Goal: Information Seeking & Learning: Learn about a topic

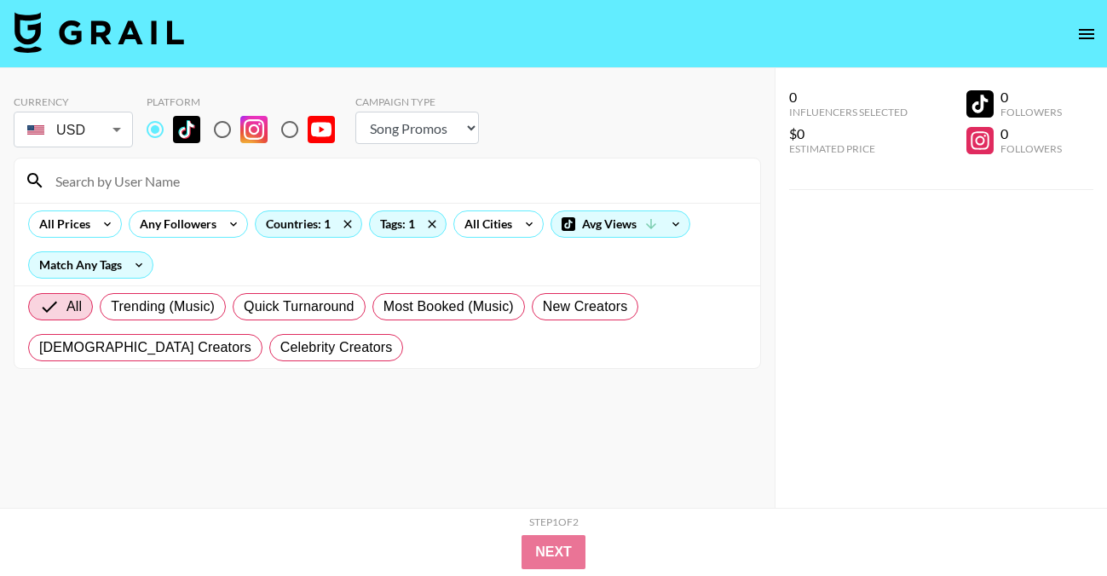
select select "Song"
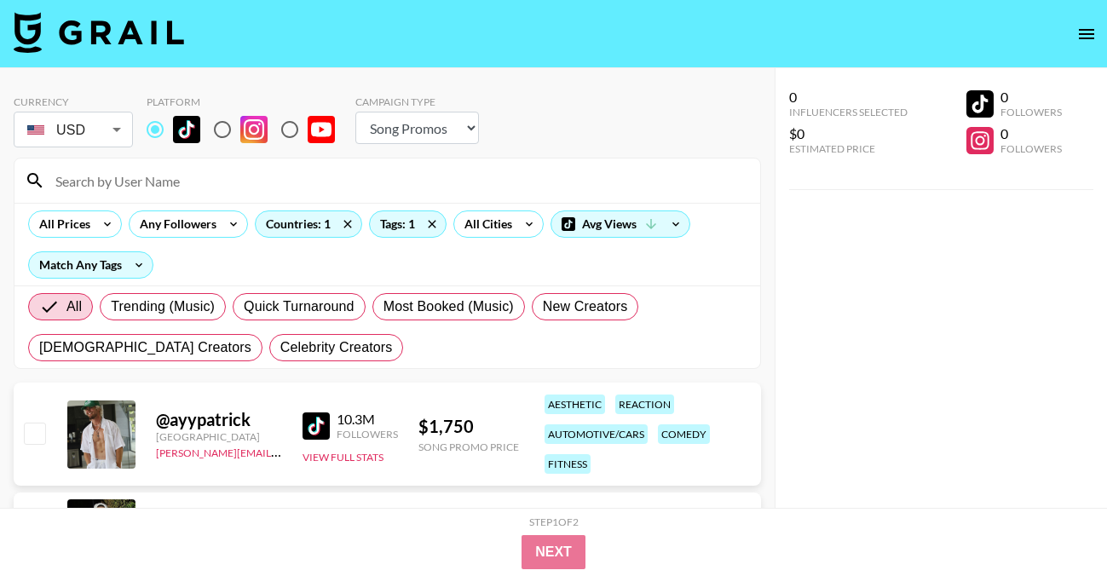
click at [117, 180] on input at bounding box center [397, 180] width 705 height 27
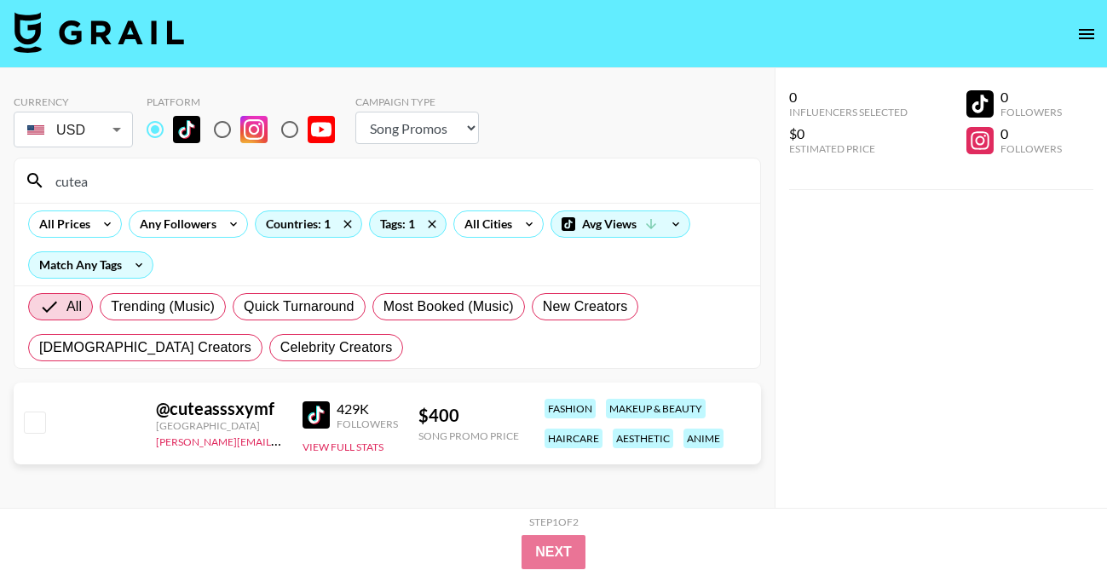
type input "cutea"
drag, startPoint x: 106, startPoint y: 178, endPoint x: -20, endPoint y: 174, distance: 126.2
click at [0, 174] on html "Currency USD USD ​ Platform Campaign Type Choose Type... Song Promos Brand Prom…" at bounding box center [553, 322] width 1107 height 644
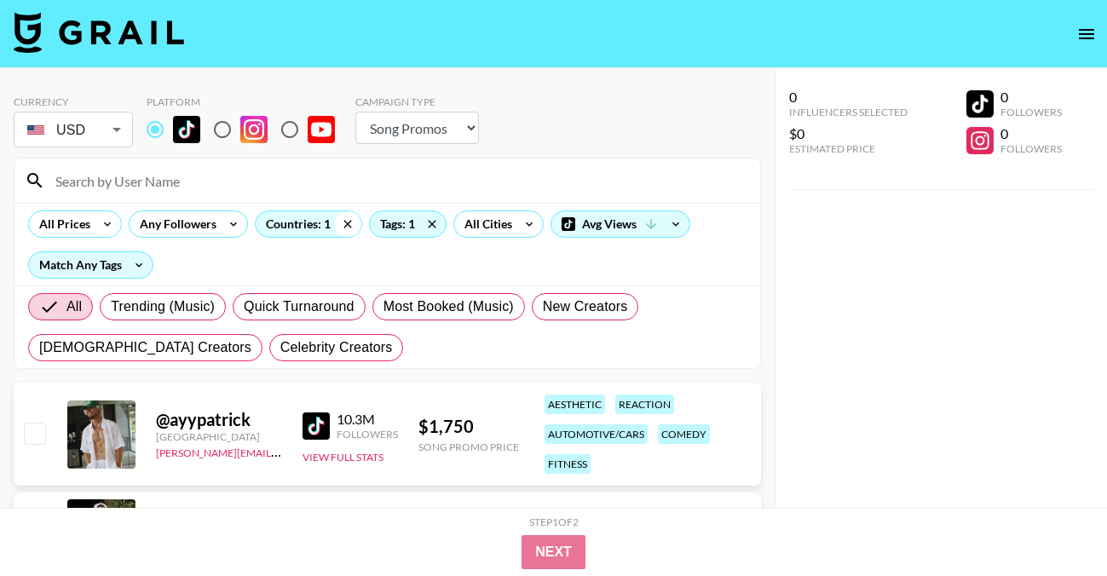
click at [346, 222] on icon at bounding box center [347, 224] width 8 height 8
click at [238, 185] on input at bounding box center [397, 180] width 705 height 27
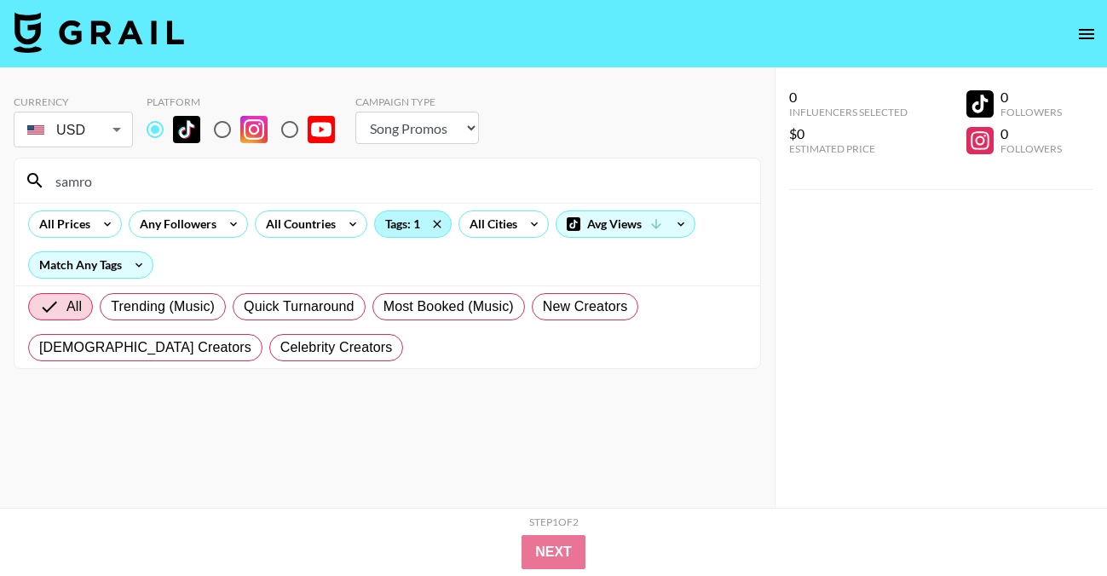
type input "samro"
click at [403, 219] on div "Tags: 1" at bounding box center [413, 224] width 76 height 26
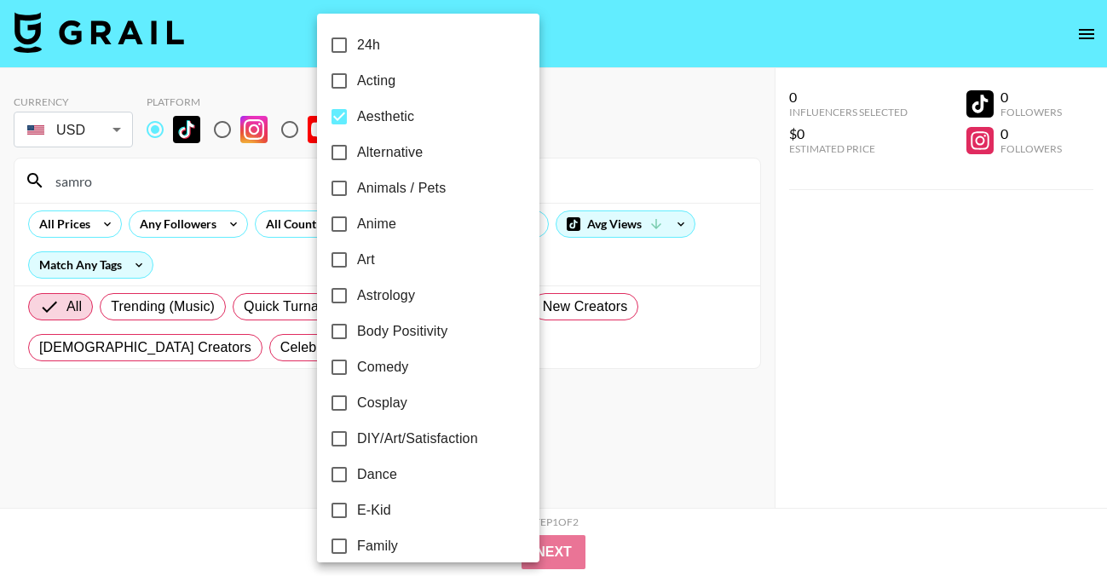
click at [344, 113] on input "Aesthetic" at bounding box center [339, 117] width 36 height 36
checkbox input "false"
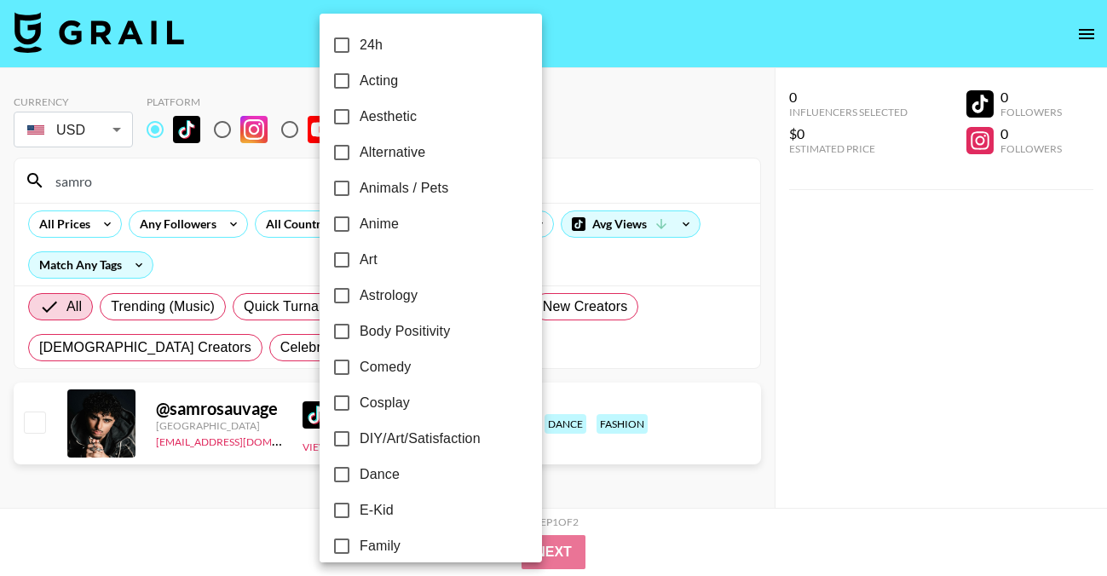
click at [209, 480] on div at bounding box center [553, 288] width 1107 height 576
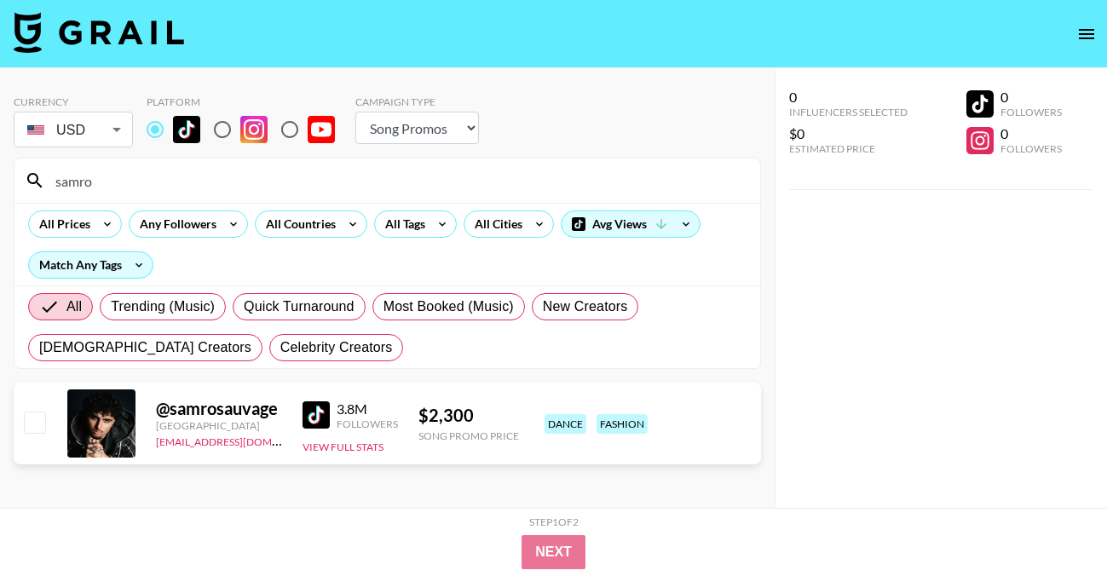
drag, startPoint x: 109, startPoint y: 176, endPoint x: -40, endPoint y: 163, distance: 149.7
click at [0, 163] on html "Currency USD USD ​ Platform Campaign Type Choose Type... Song Promos Brand Prom…" at bounding box center [553, 322] width 1107 height 644
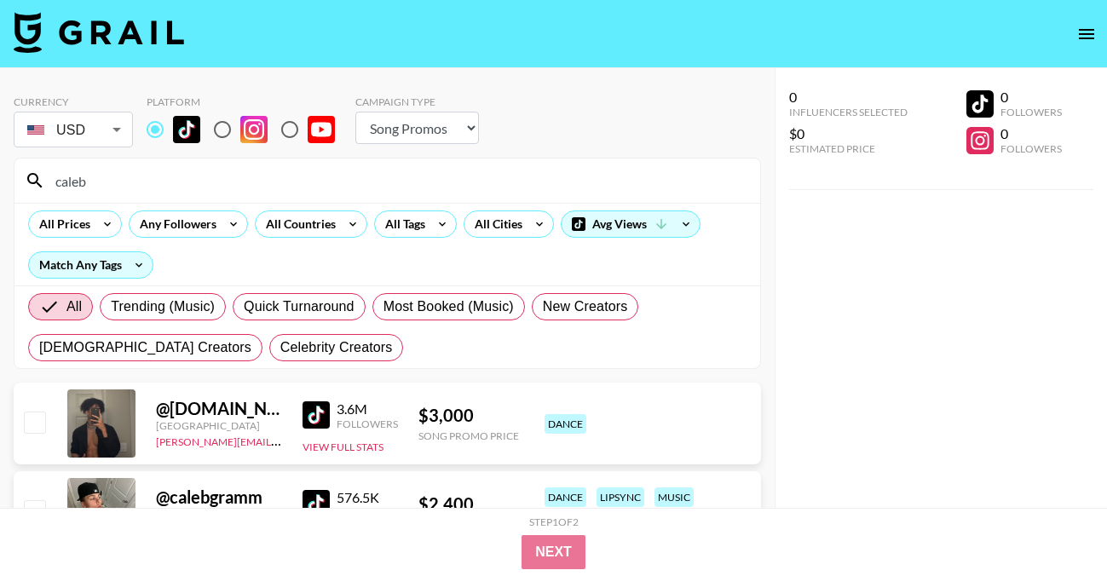
type input "caleb"
click at [417, 224] on div "All Tags" at bounding box center [402, 224] width 54 height 26
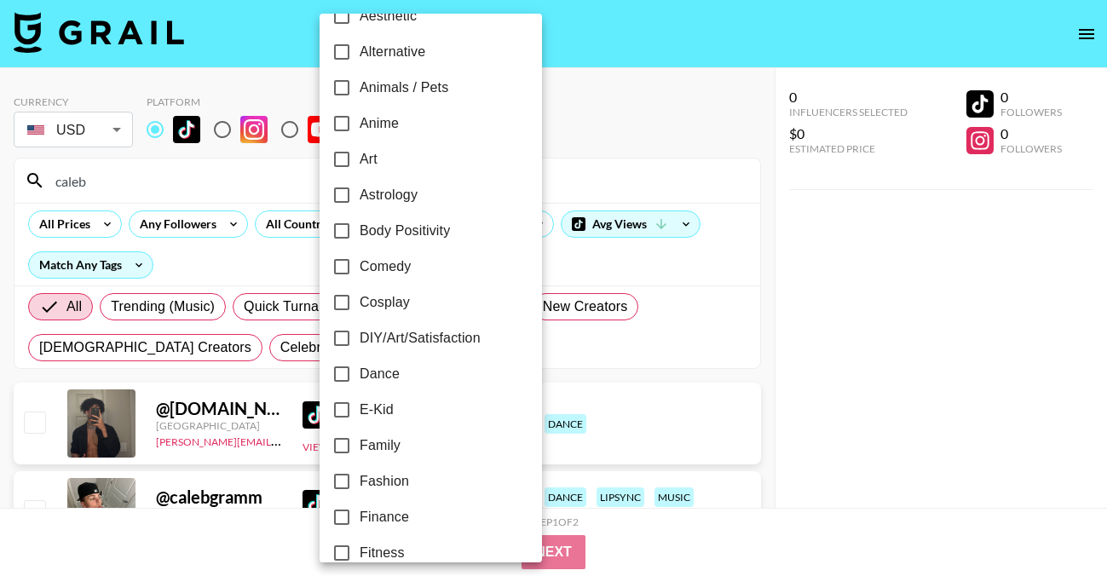
scroll to position [100, 0]
click at [370, 377] on span "Dance" at bounding box center [380, 375] width 40 height 20
click at [360, 377] on input "Dance" at bounding box center [342, 375] width 36 height 36
checkbox input "true"
click at [623, 134] on div at bounding box center [553, 288] width 1107 height 576
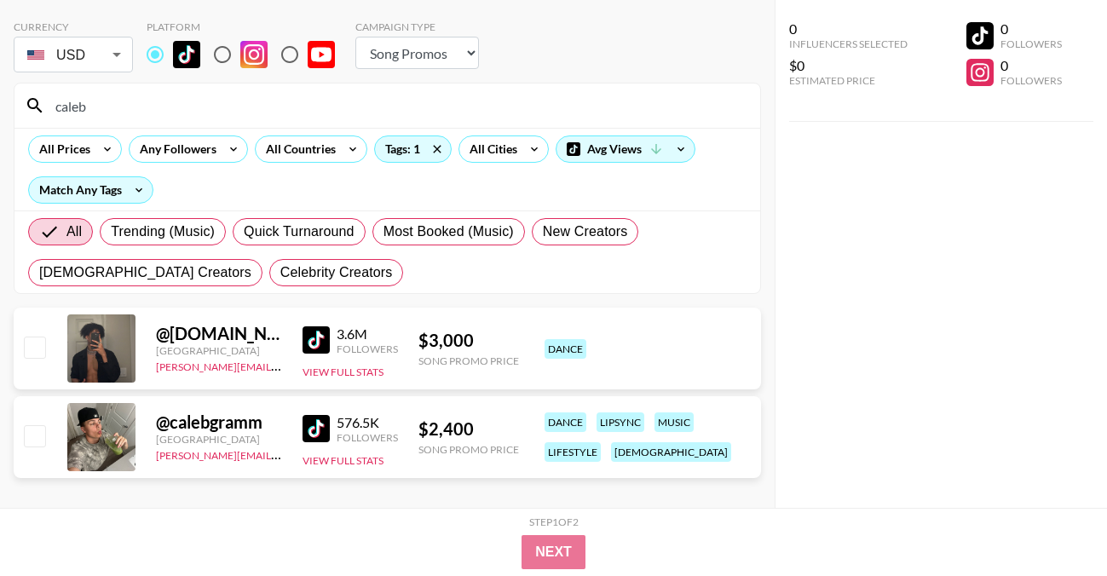
scroll to position [93, 0]
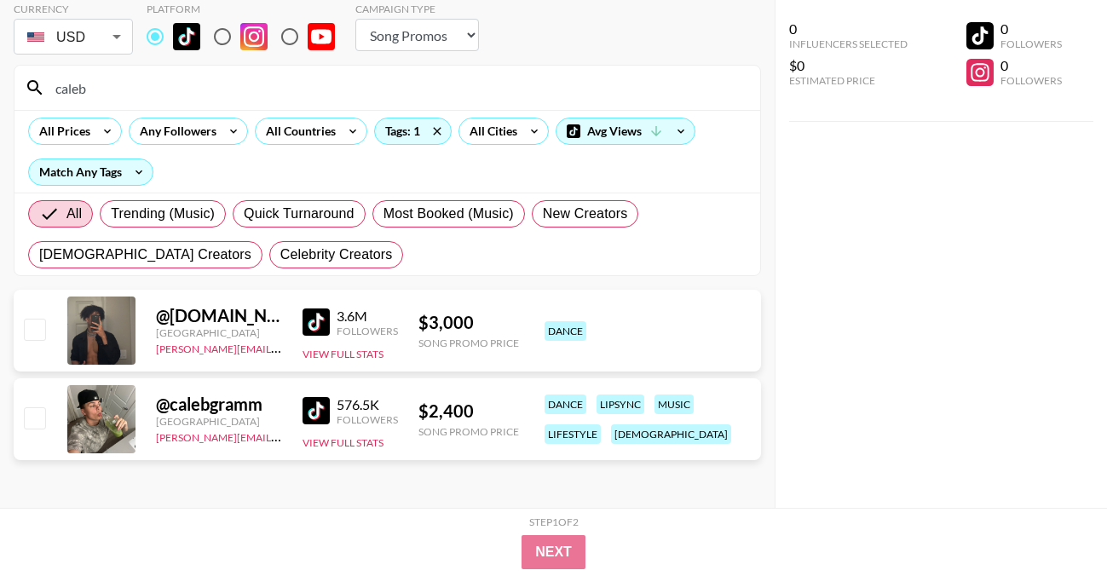
click at [175, 93] on input "caleb" at bounding box center [397, 87] width 705 height 27
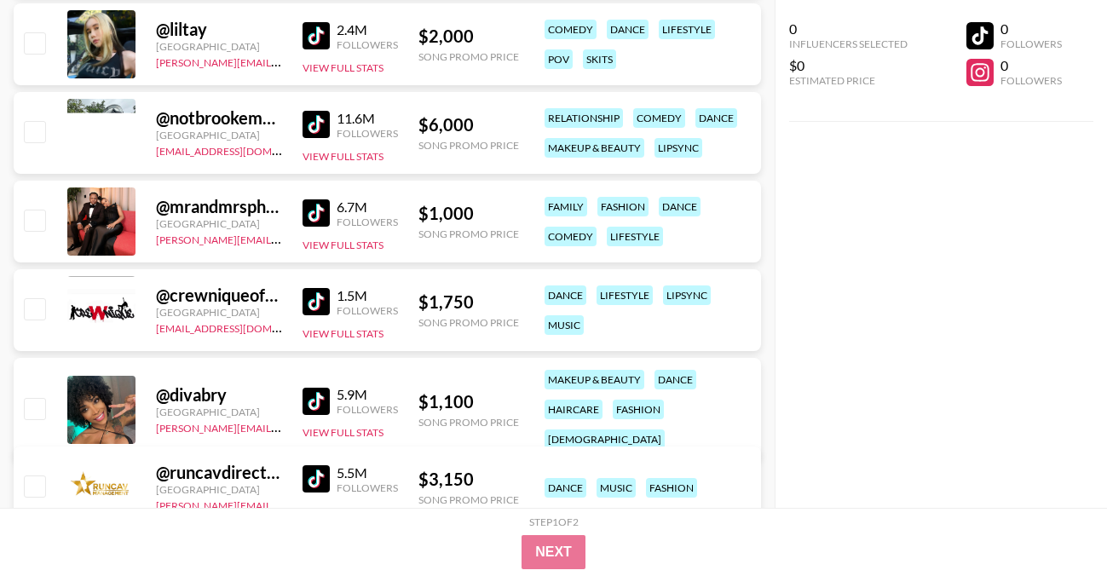
scroll to position [1482, 0]
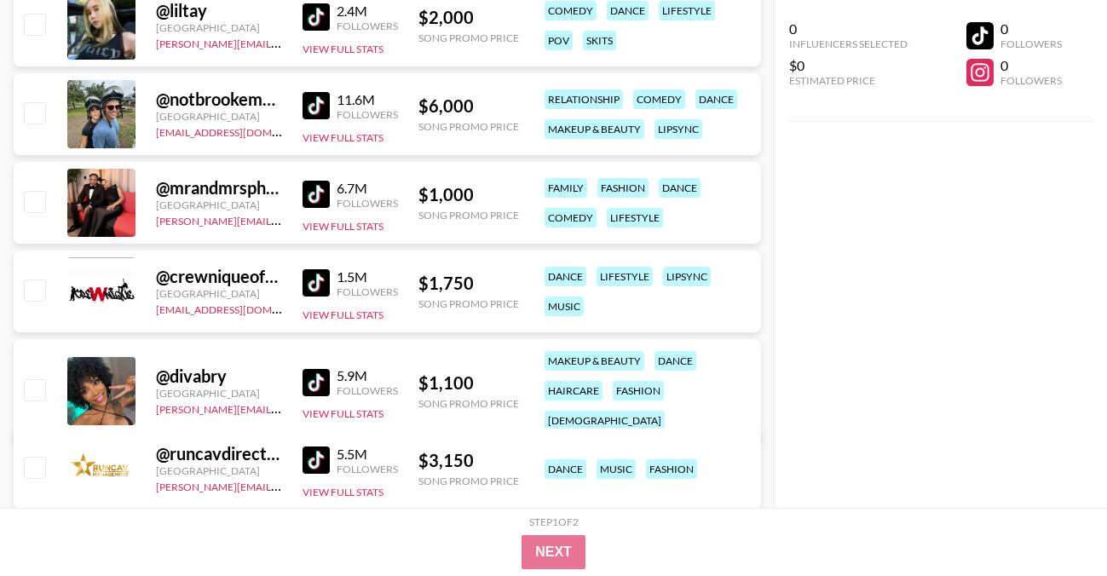
click at [319, 284] on img at bounding box center [315, 282] width 27 height 27
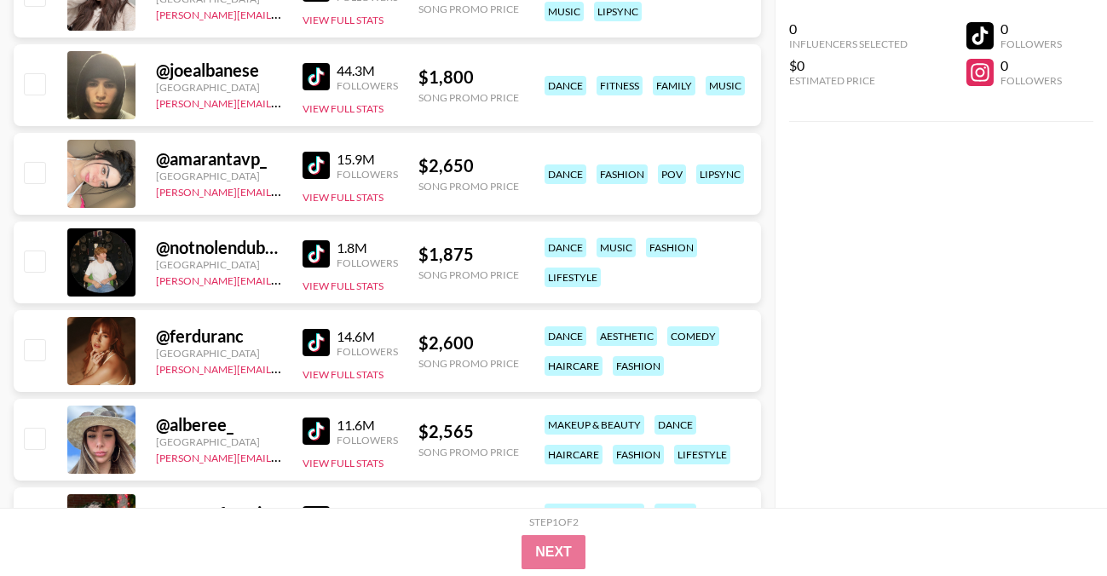
scroll to position [2399, 0]
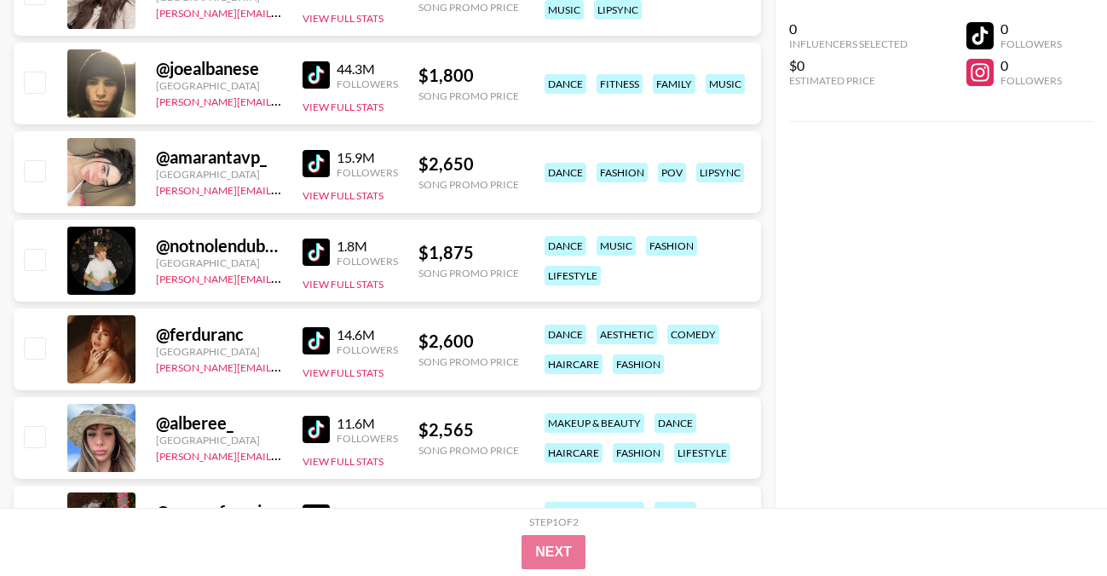
click at [323, 251] on img at bounding box center [315, 252] width 27 height 27
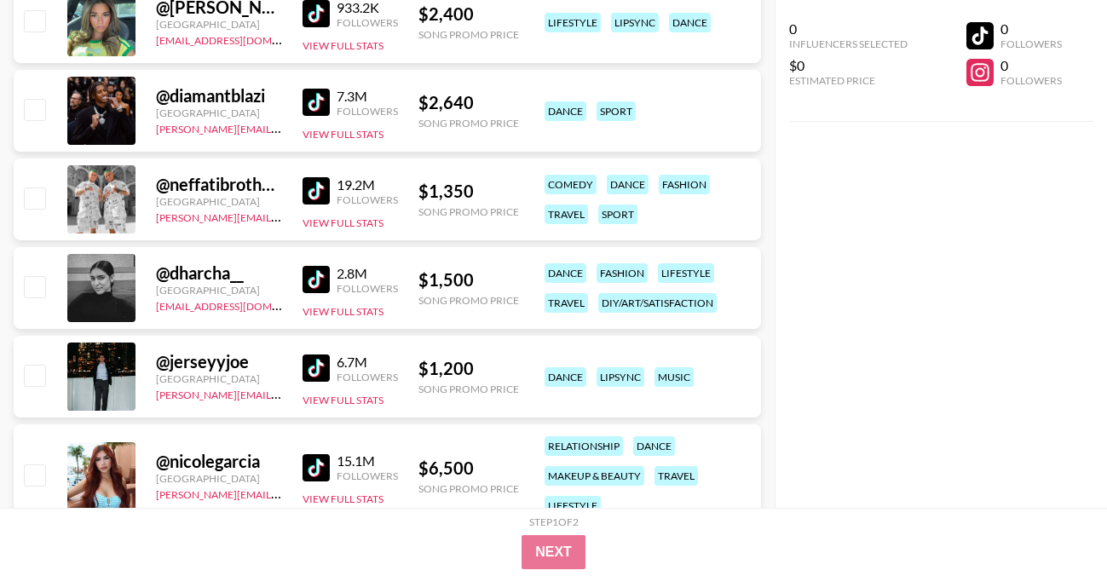
scroll to position [4236, 0]
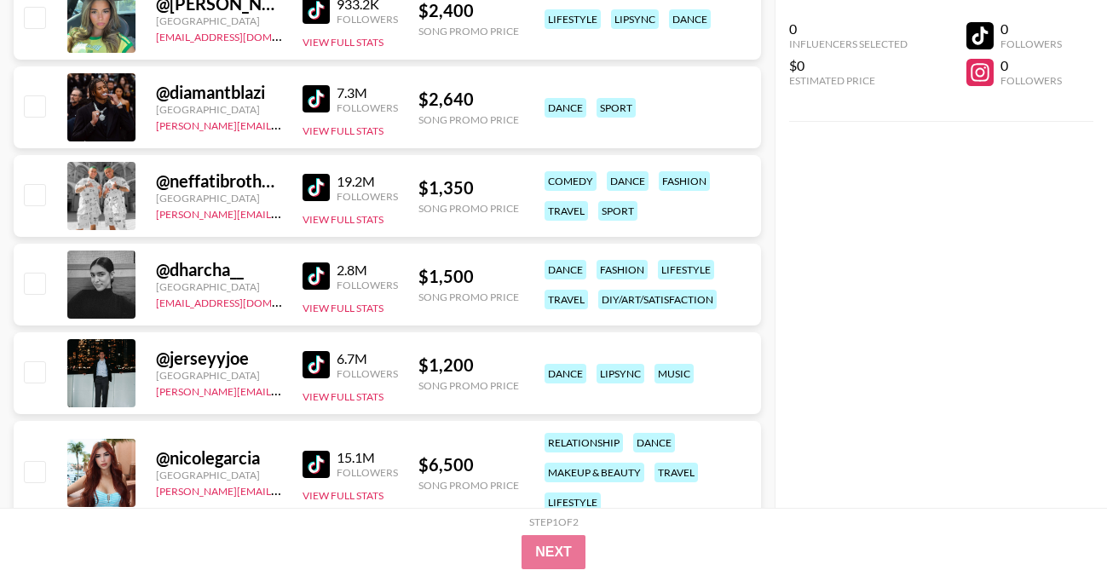
click at [318, 187] on img at bounding box center [315, 187] width 27 height 27
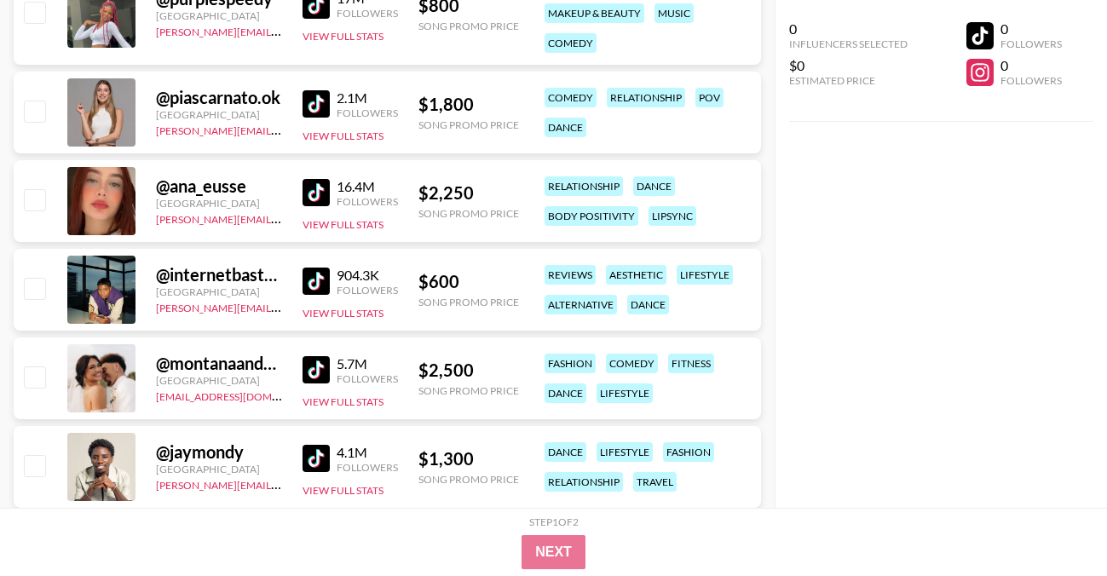
scroll to position [5342, 0]
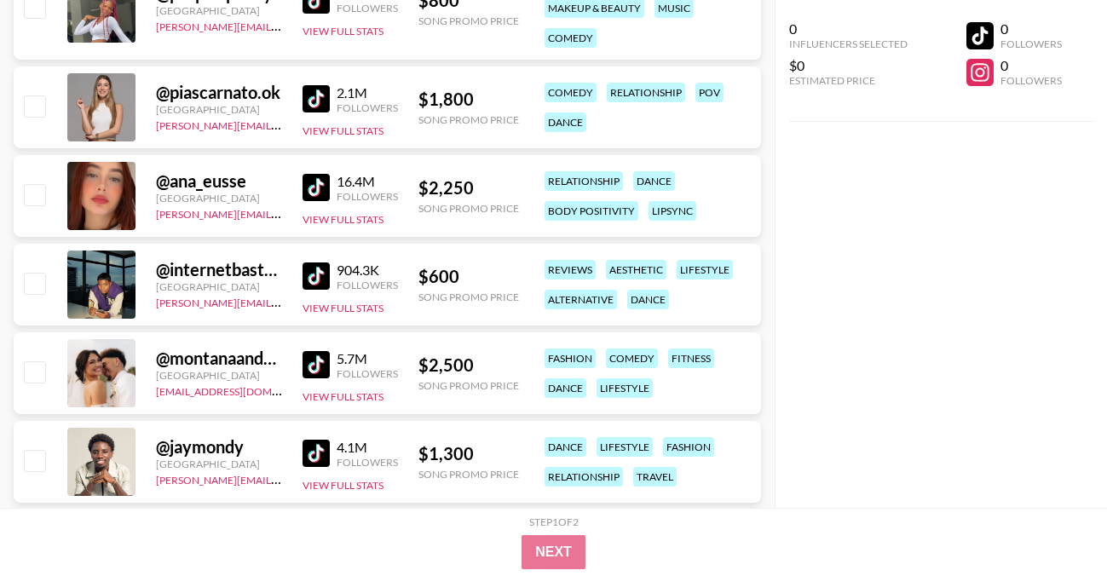
click at [317, 273] on img at bounding box center [315, 275] width 27 height 27
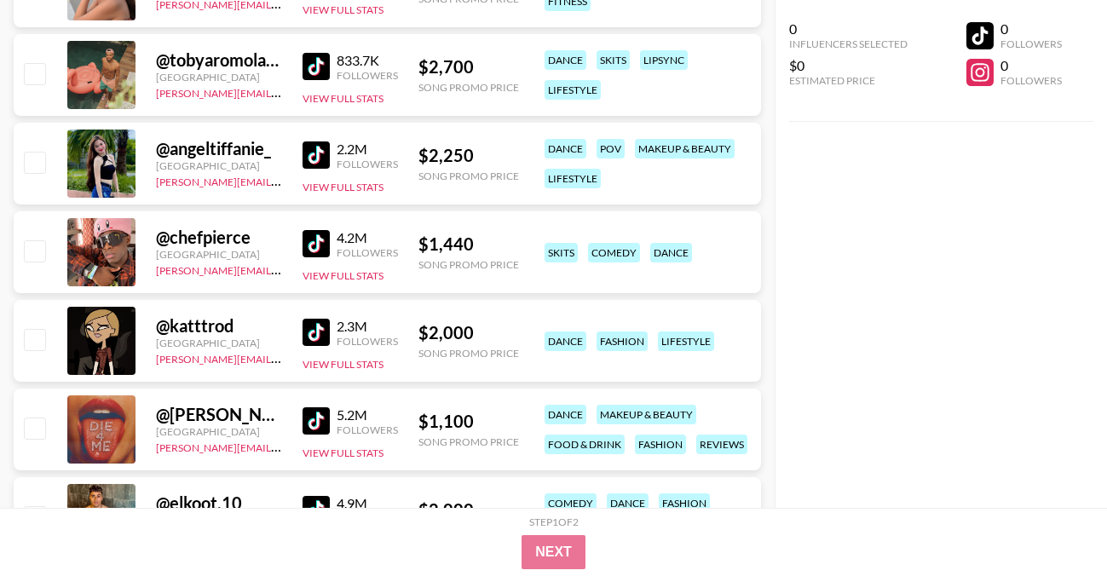
scroll to position [7503, 0]
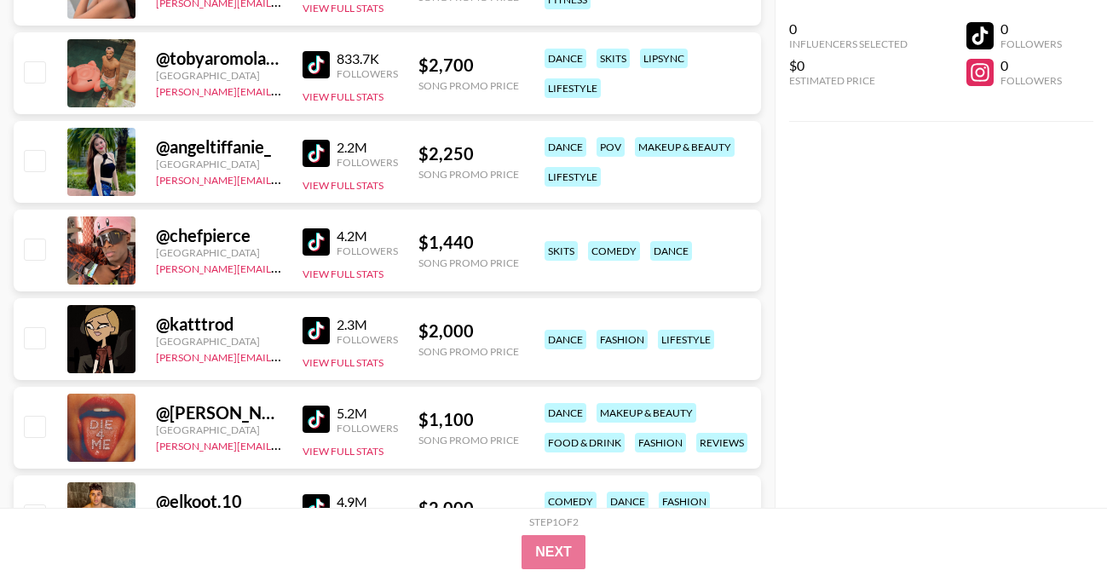
click at [319, 242] on img at bounding box center [315, 241] width 27 height 27
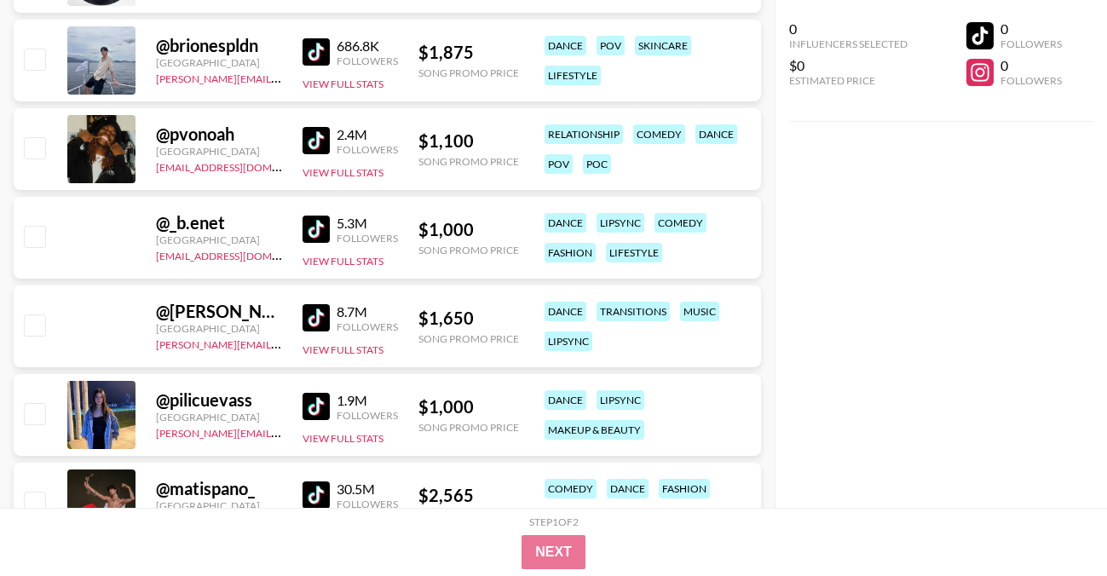
scroll to position [10106, 0]
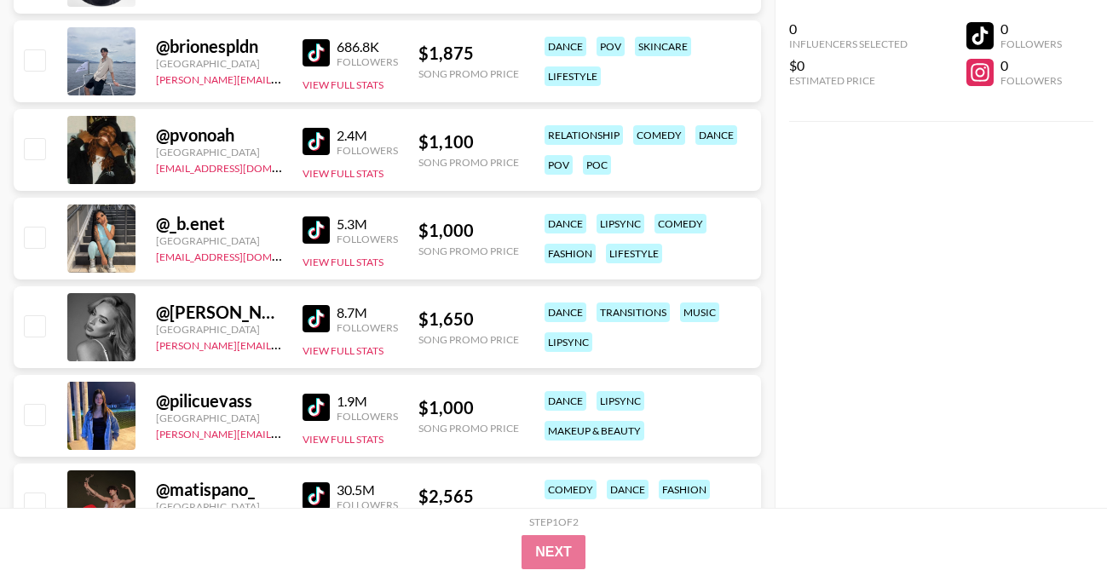
click at [320, 147] on img at bounding box center [315, 141] width 27 height 27
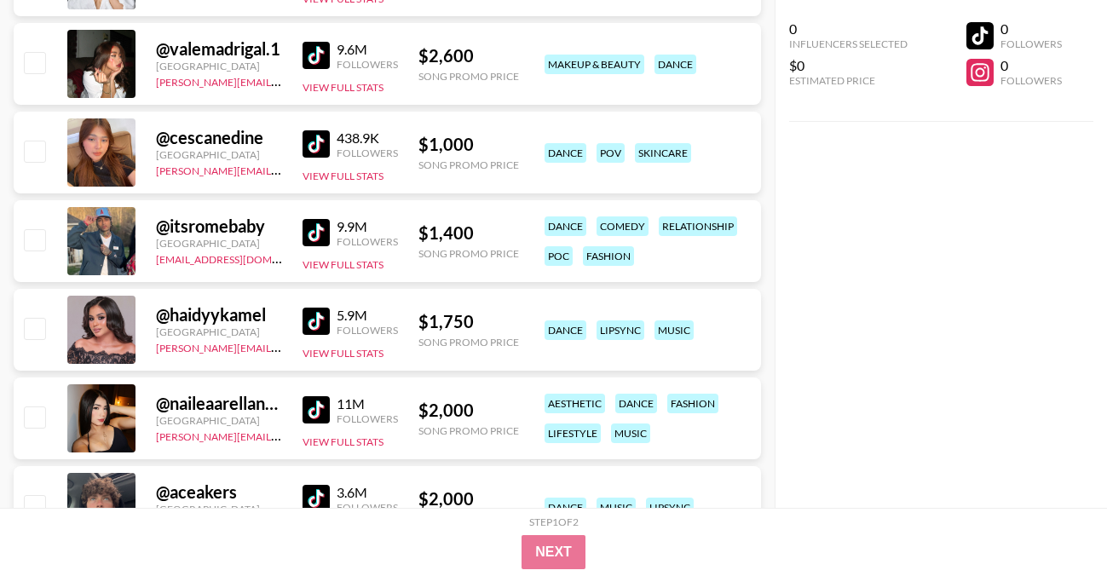
scroll to position [11258, 0]
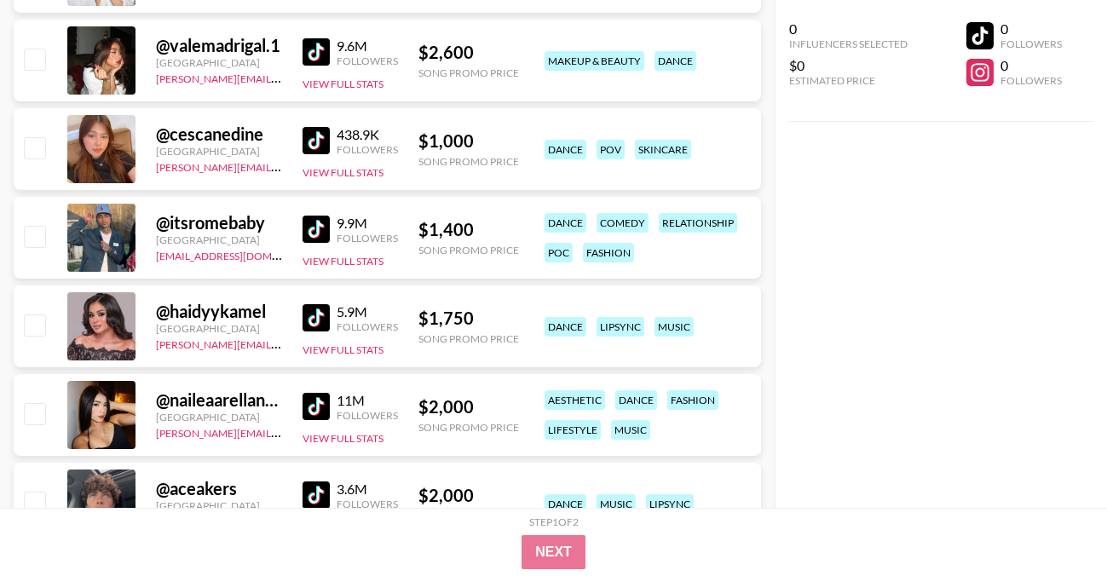
click at [316, 222] on img at bounding box center [315, 229] width 27 height 27
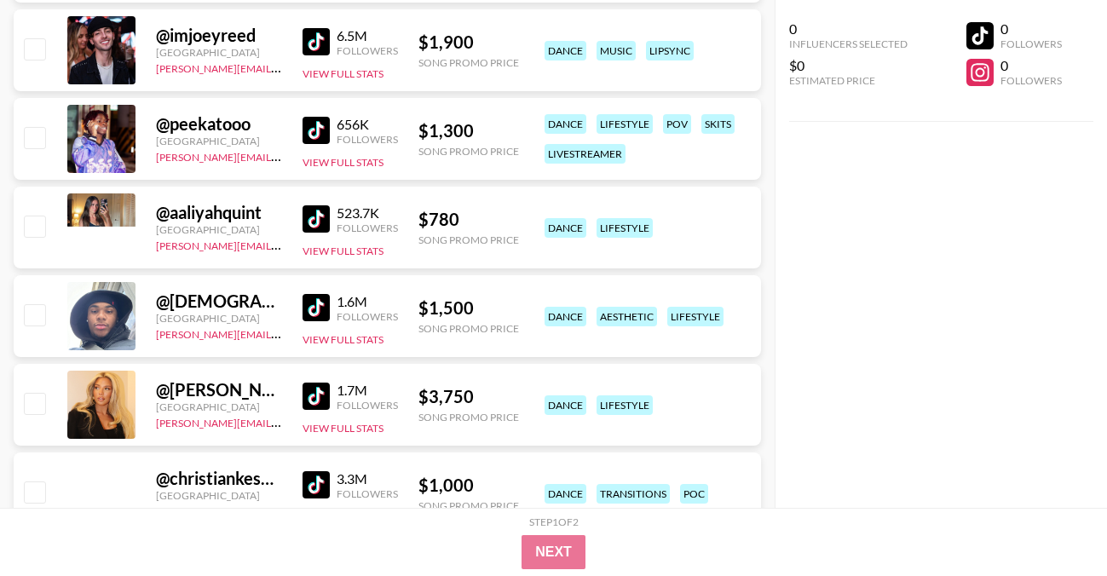
scroll to position [13931, 0]
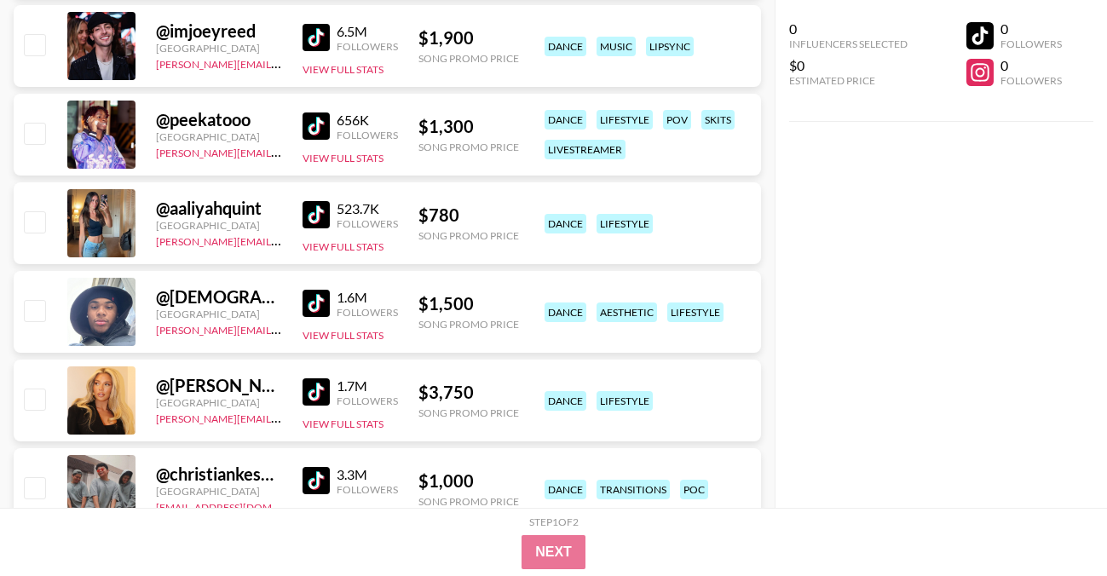
click at [326, 298] on img at bounding box center [315, 303] width 27 height 27
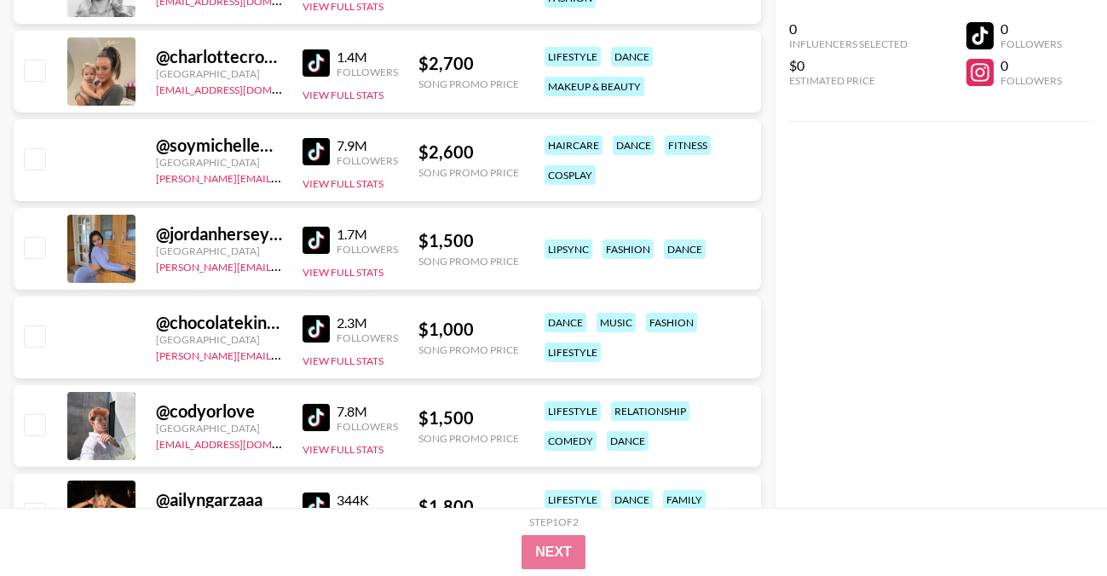
scroll to position [16320, 0]
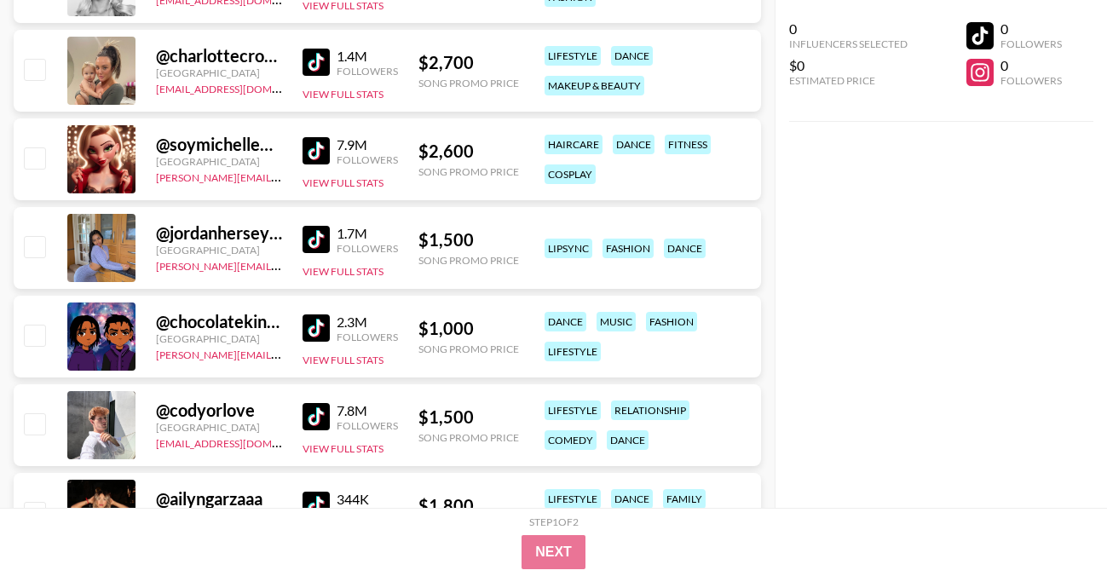
click at [305, 331] on img at bounding box center [315, 327] width 27 height 27
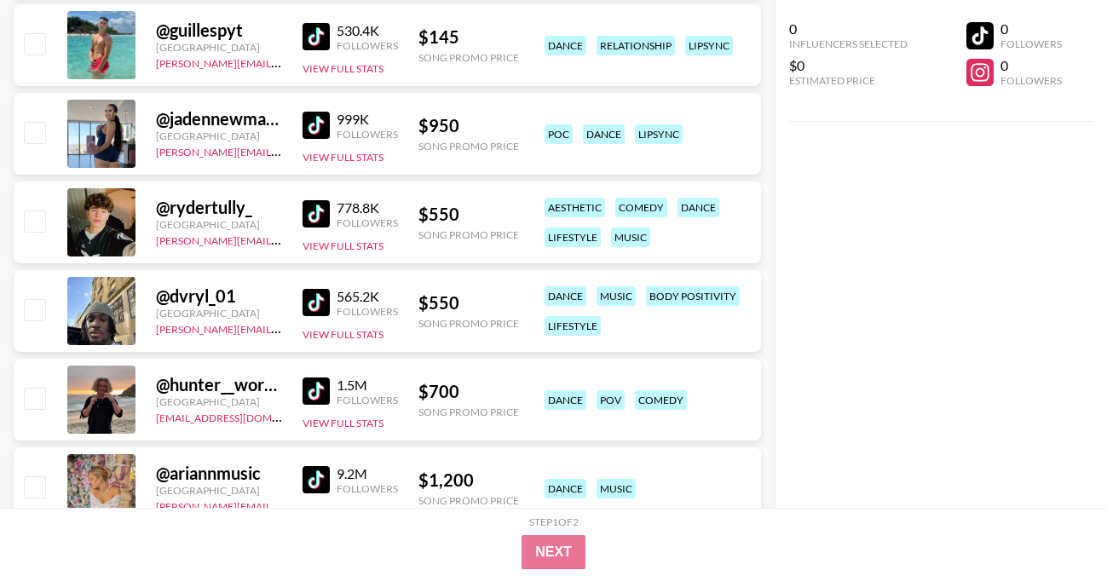
scroll to position [17919, 0]
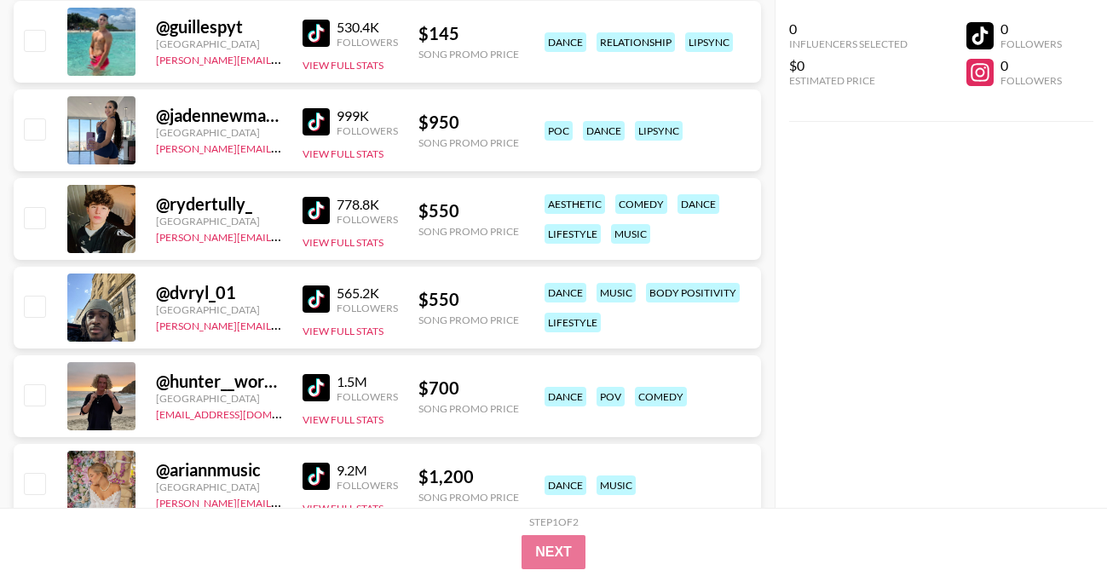
click at [316, 387] on img at bounding box center [315, 387] width 27 height 27
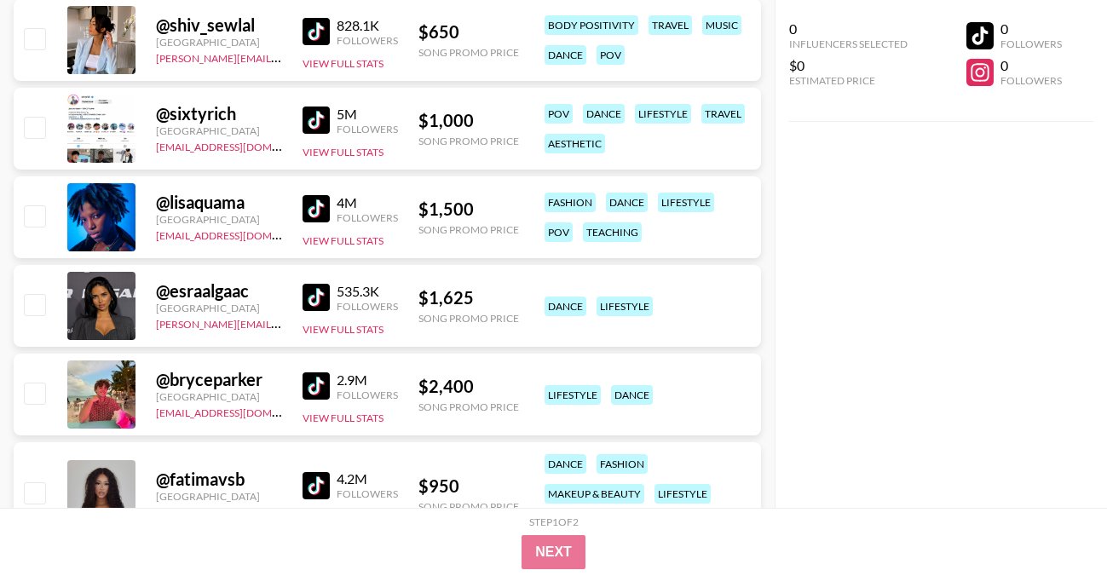
scroll to position [18719, 0]
click at [308, 207] on img at bounding box center [315, 207] width 27 height 27
